Goal: Complete application form

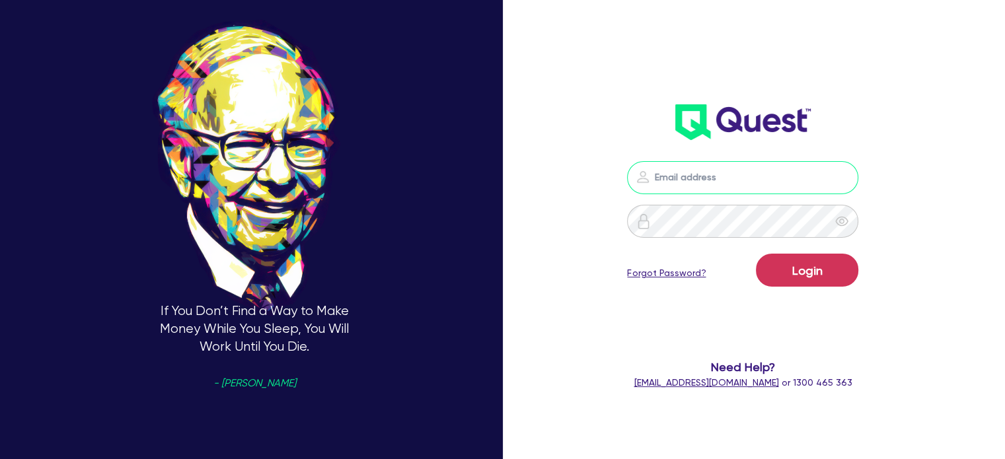
click at [678, 174] on input "email" at bounding box center [742, 177] width 231 height 33
type input "[EMAIL_ADDRESS][PERSON_NAME][DOMAIN_NAME]"
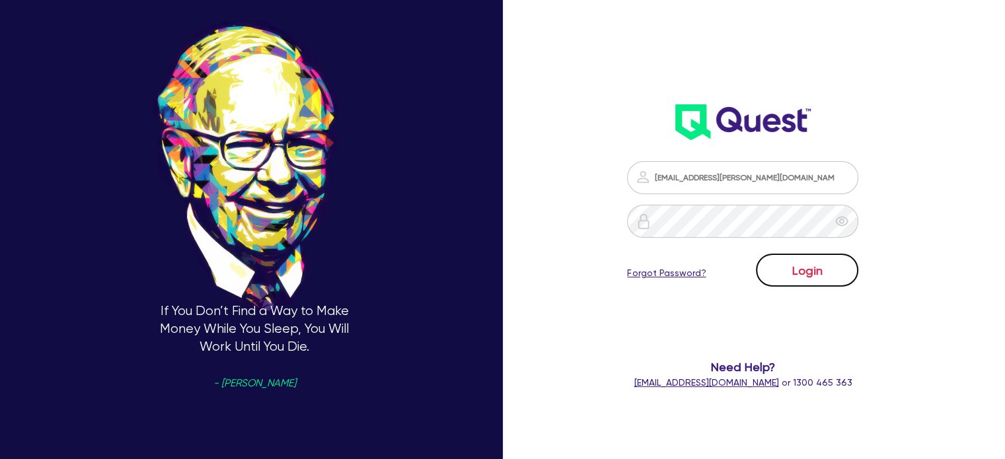
click at [812, 268] on button "Login" at bounding box center [807, 270] width 102 height 33
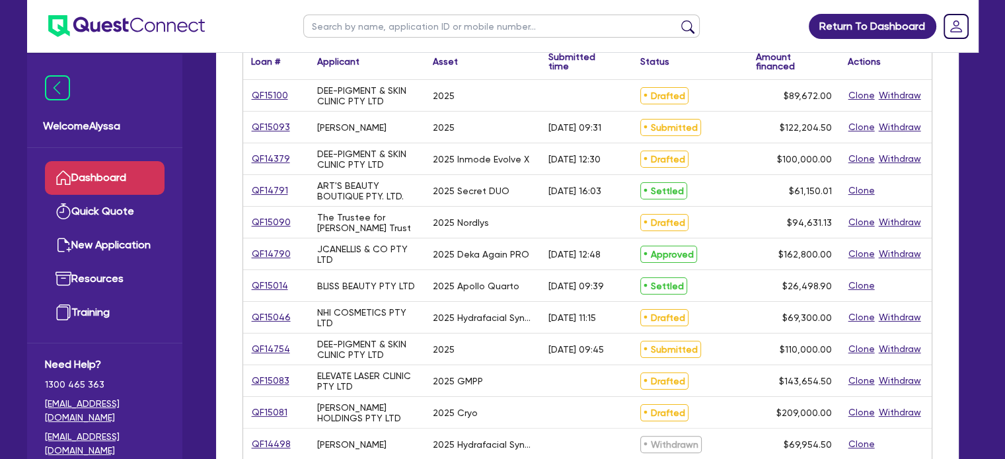
scroll to position [213, 0]
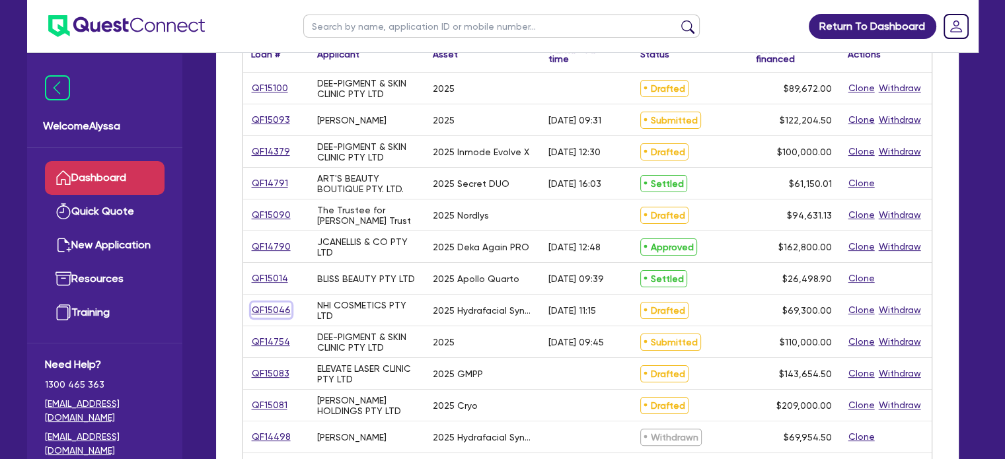
click at [273, 309] on link "QF15046" at bounding box center [271, 310] width 40 height 15
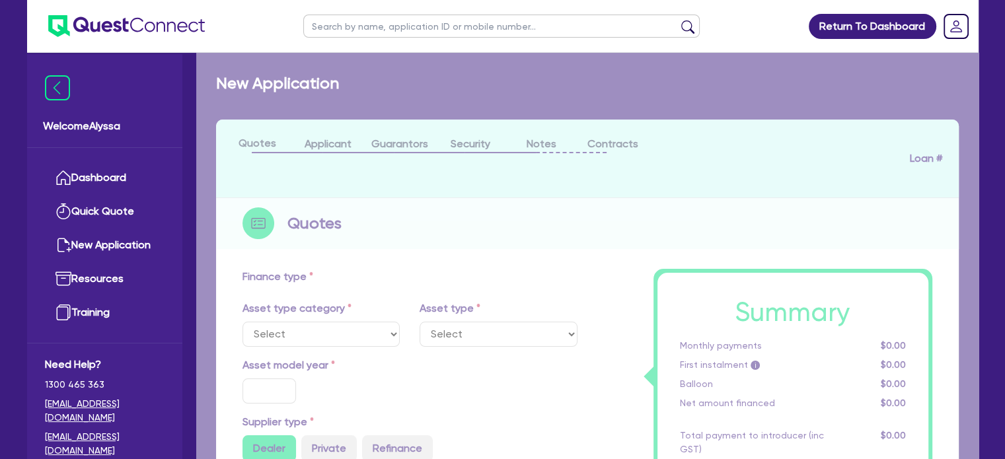
select select "TERTIARY_ASSETS"
type input "2025"
type input "69,300"
type input "4"
type input "2,772"
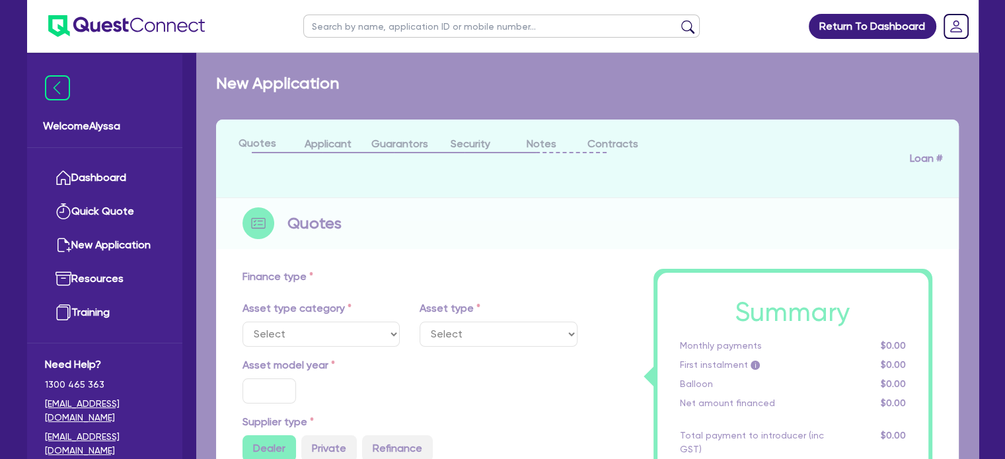
type input "10.5"
type input "350"
select select "BEAUTY_EQUIPMENT"
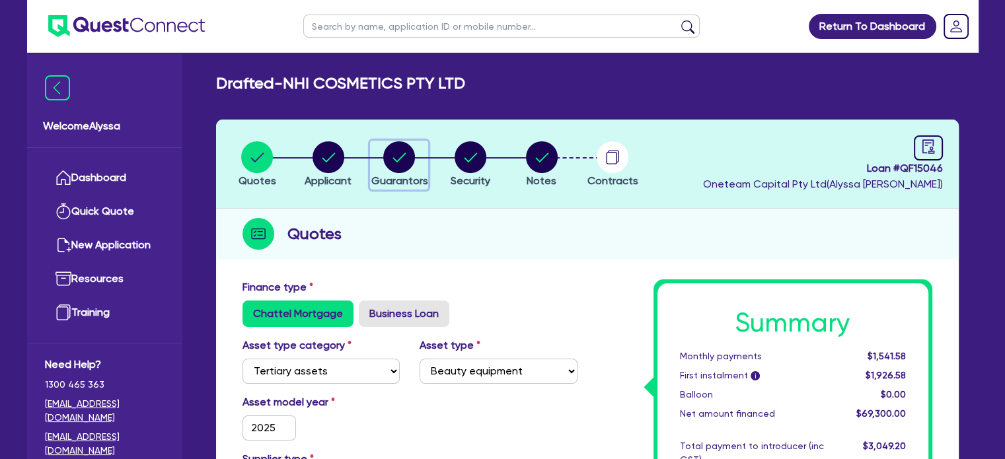
click at [400, 159] on icon "button" at bounding box center [399, 157] width 13 height 9
select select "MR"
select select "[GEOGRAPHIC_DATA]"
select select "MARRIED"
select select "MRS"
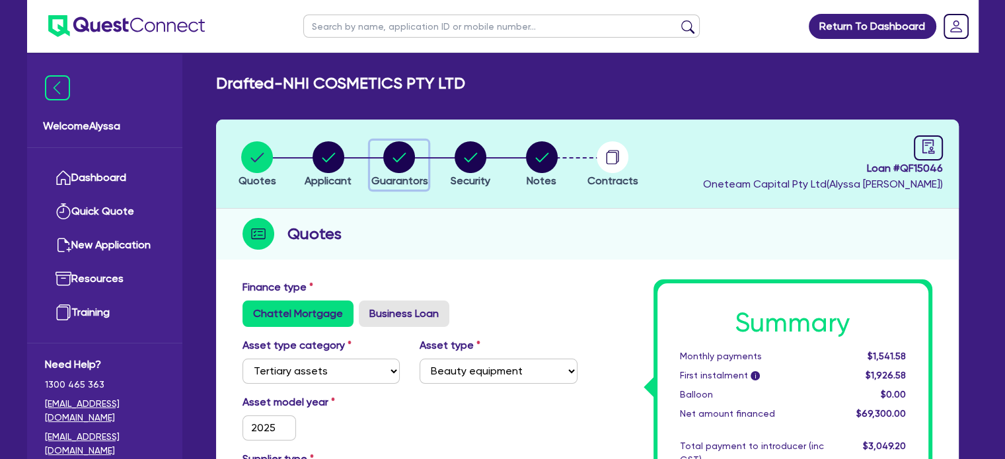
select select "[GEOGRAPHIC_DATA]"
select select "MARRIED"
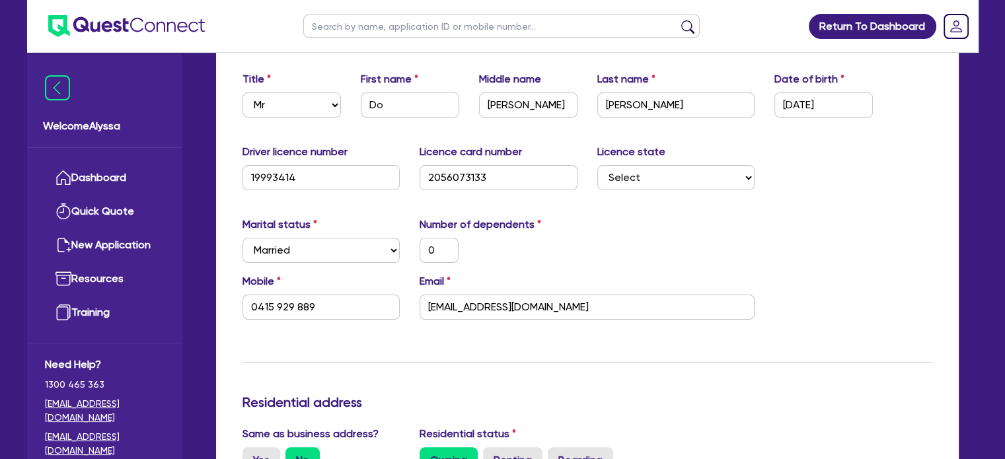
scroll to position [241, 0]
